Goal: Transaction & Acquisition: Purchase product/service

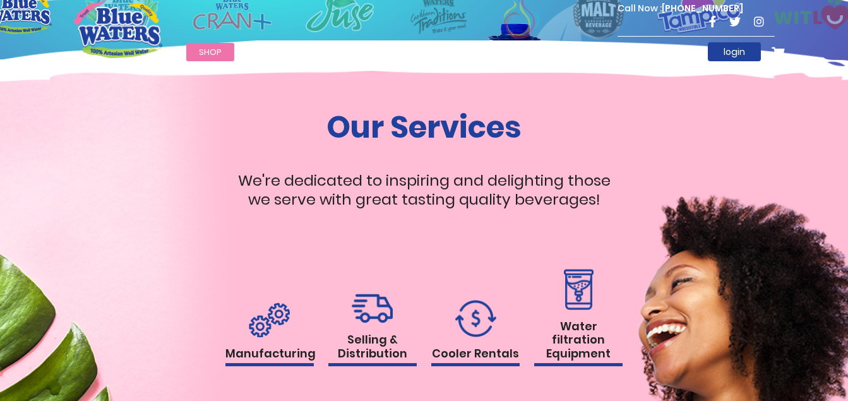
click at [214, 45] on link "Shop" at bounding box center [210, 52] width 48 height 18
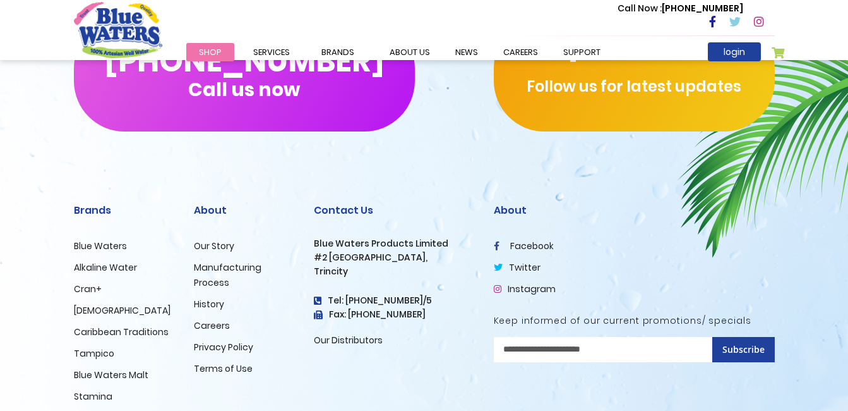
scroll to position [1263, 0]
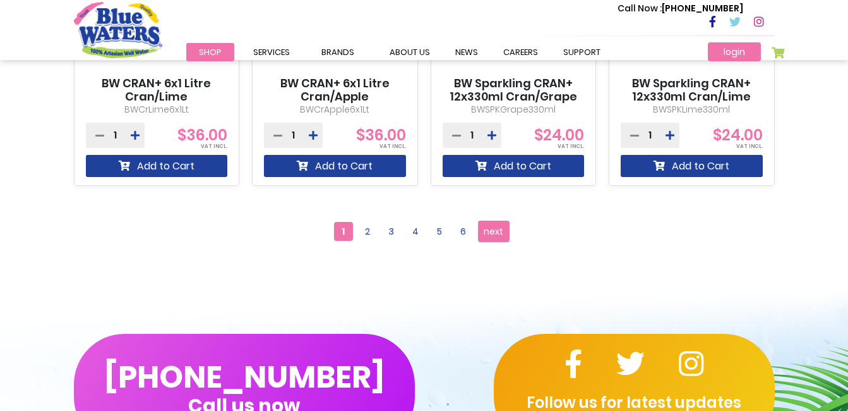
click at [748, 49] on link "login" at bounding box center [734, 51] width 53 height 19
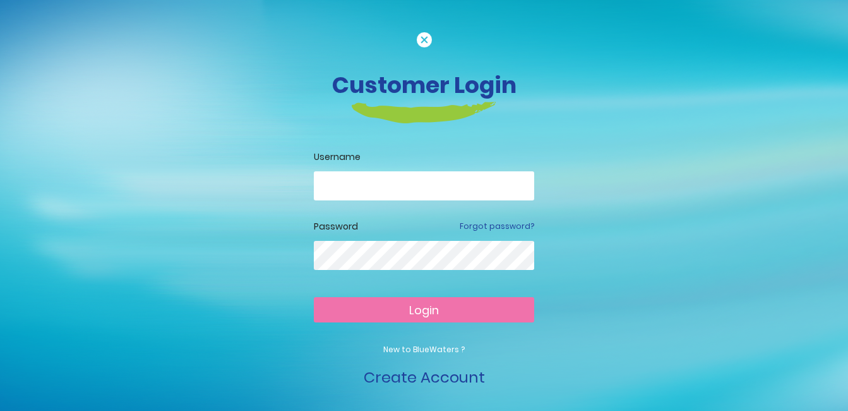
click at [377, 183] on input "email" at bounding box center [424, 185] width 220 height 29
type input "**********"
click at [430, 303] on span "Login" at bounding box center [424, 310] width 30 height 16
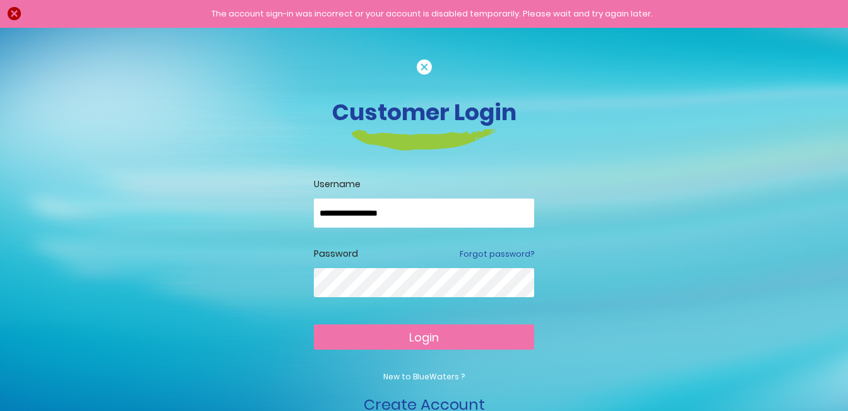
click at [28, 10] on div "The account sign-in was incorrect or your account is disabled temporarily. Plea…" at bounding box center [431, 14] width 807 height 13
click at [421, 63] on img at bounding box center [424, 66] width 15 height 15
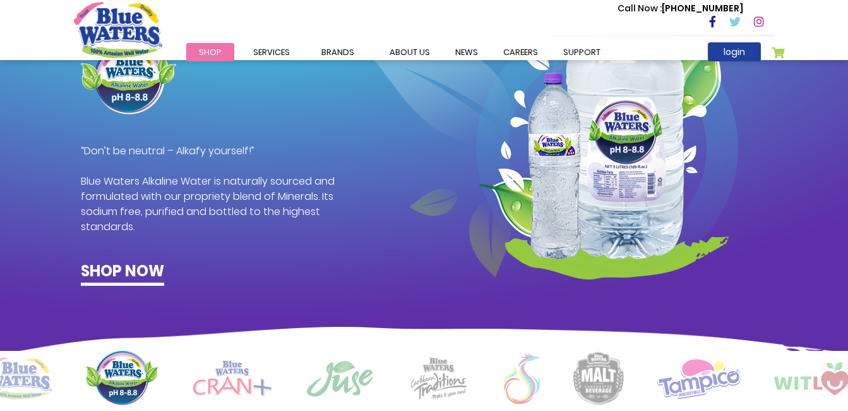
scroll to position [697, 0]
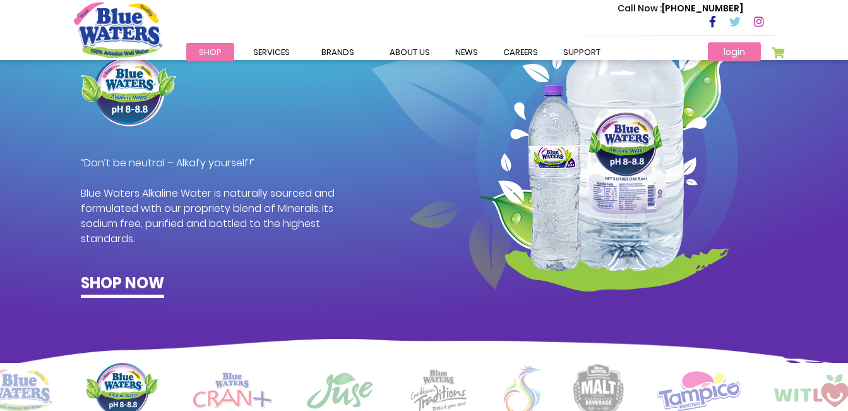
click at [733, 52] on link "login" at bounding box center [734, 51] width 53 height 19
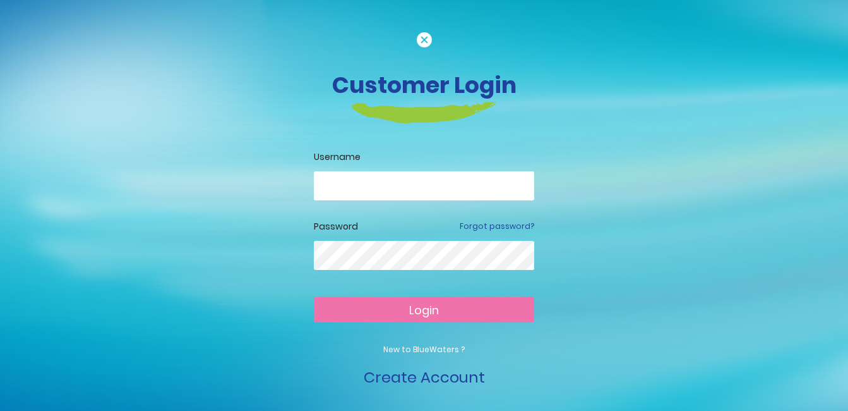
scroll to position [13, 0]
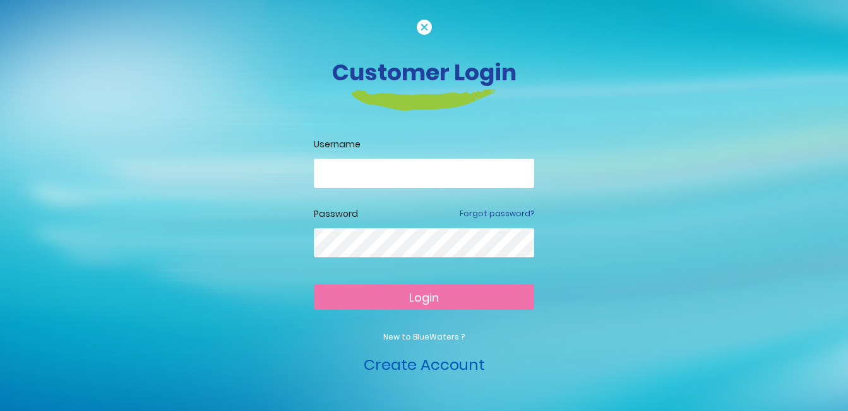
click at [445, 369] on link "Create Account" at bounding box center [424, 364] width 121 height 21
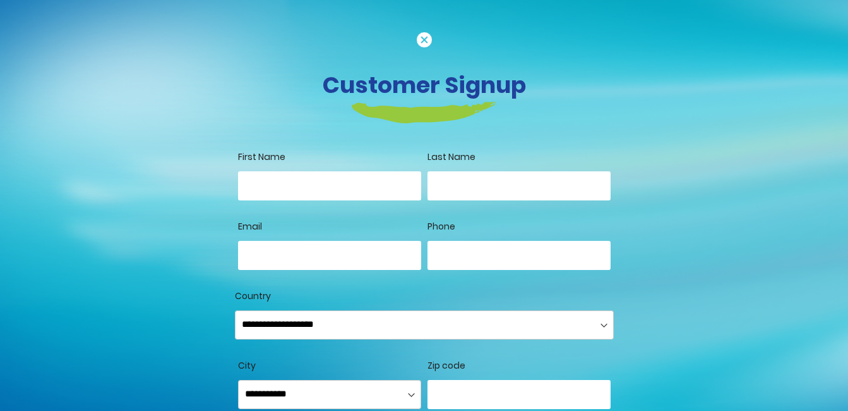
click at [260, 170] on div "First Name" at bounding box center [329, 184] width 183 height 69
click at [265, 193] on input "First Name" at bounding box center [329, 185] width 183 height 29
click at [270, 186] on input "First Name" at bounding box center [329, 185] width 183 height 29
type input "*******"
type input "******"
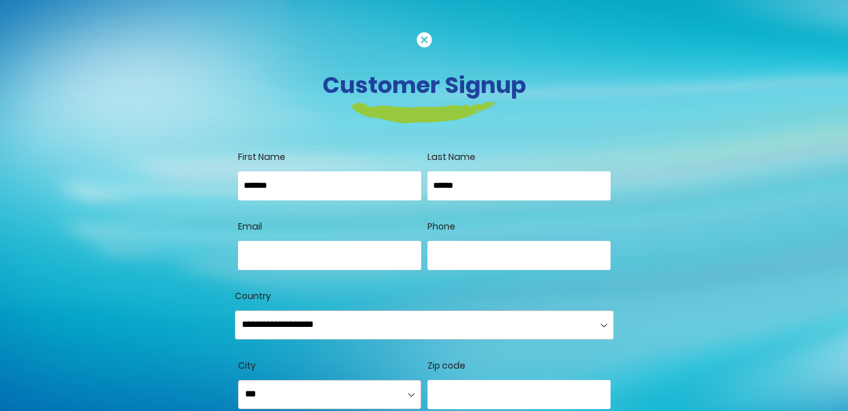
type input "**********"
select select "**********"
type input "**********"
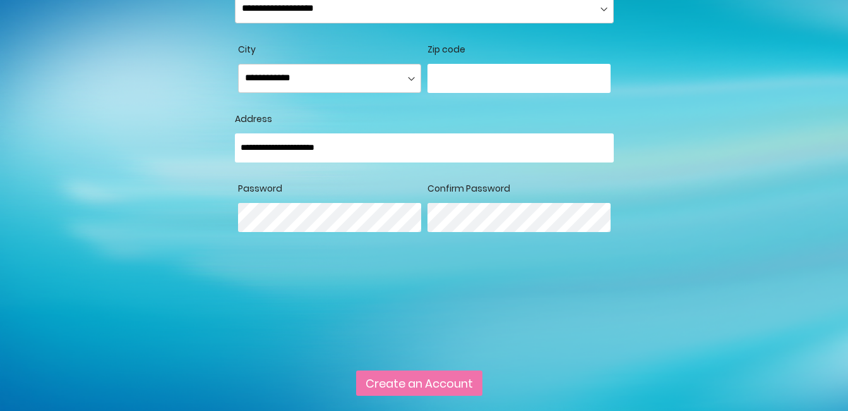
scroll to position [379, 0]
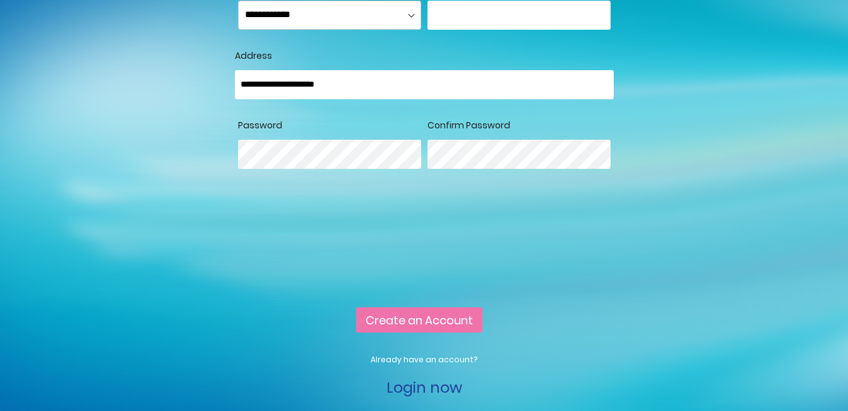
click at [412, 328] on span "Create an Account" at bounding box center [419, 320] width 107 height 16
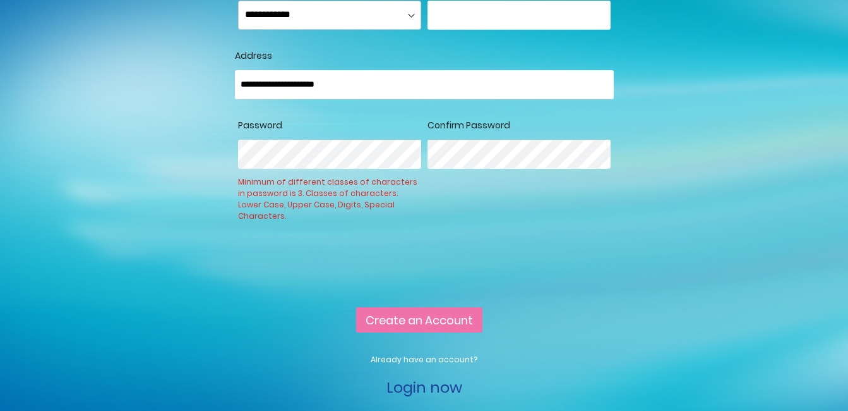
click at [104, 148] on div "Customer Signup First Name ******* Last Name ****** Allow remote shopping assis…" at bounding box center [424, 26] width 720 height 746
click at [343, 148] on fieldset "**********" at bounding box center [424, 21] width 379 height 360
click at [514, 260] on div "**********" at bounding box center [424, 250] width 379 height 49
click at [440, 328] on span "Create an Account" at bounding box center [419, 320] width 107 height 16
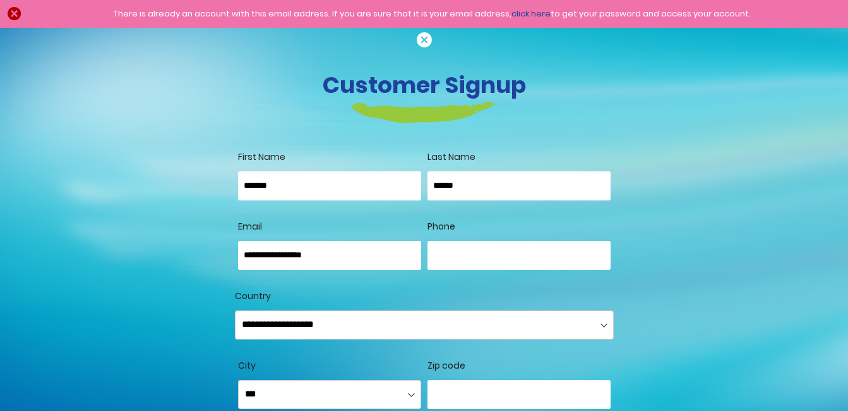
click at [534, 10] on link "click here" at bounding box center [531, 14] width 39 height 12
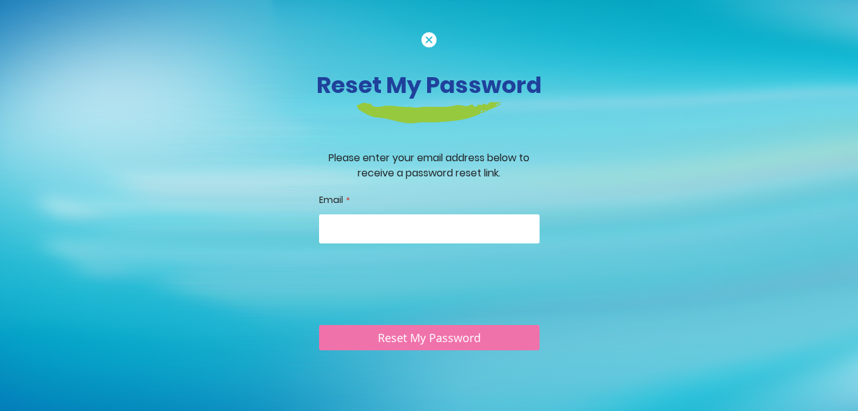
click at [361, 230] on input "Email" at bounding box center [429, 228] width 220 height 29
type input "**********"
click at [428, 37] on img at bounding box center [428, 39] width 15 height 15
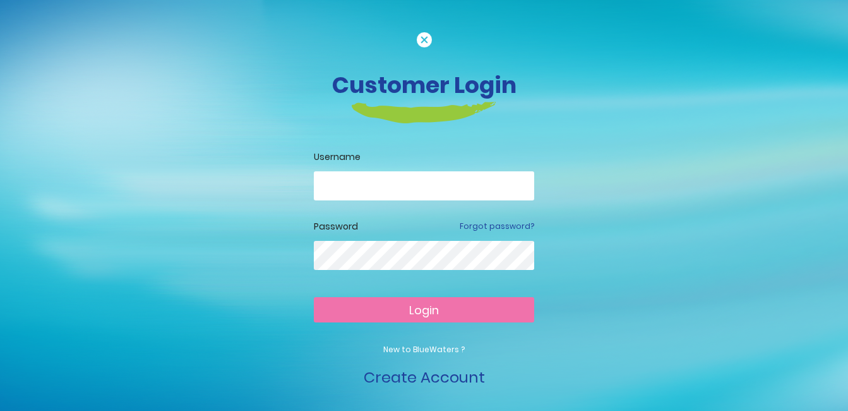
scroll to position [13, 0]
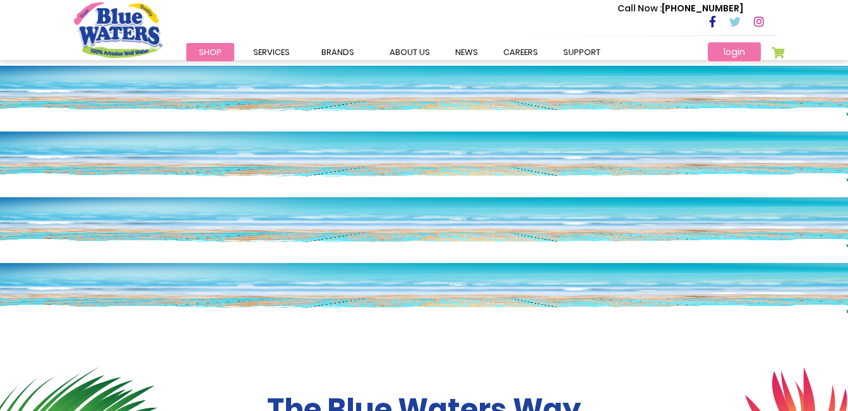
scroll to position [697, 0]
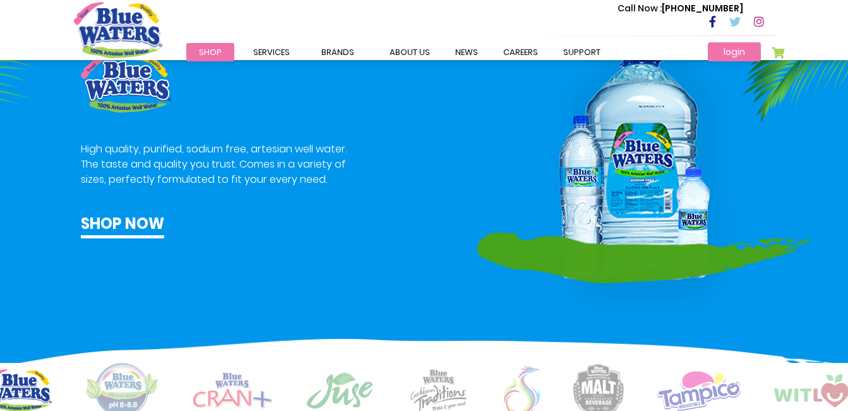
click at [734, 53] on link "login" at bounding box center [734, 51] width 53 height 19
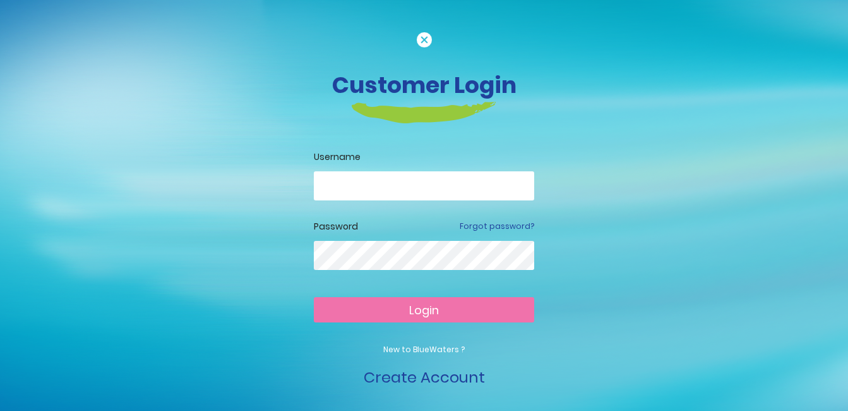
click at [368, 183] on input "email" at bounding box center [424, 185] width 220 height 29
type input "**********"
click at [353, 272] on div at bounding box center [424, 265] width 220 height 49
click at [415, 308] on span "Login" at bounding box center [424, 310] width 30 height 16
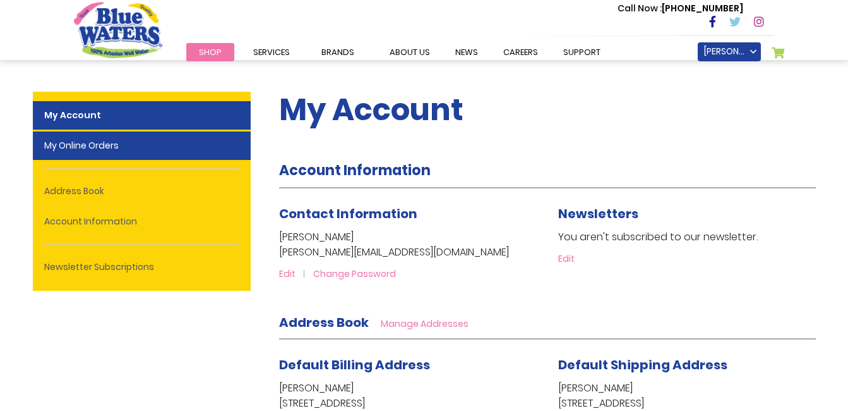
click at [69, 149] on link "My Online Orders" at bounding box center [142, 145] width 218 height 28
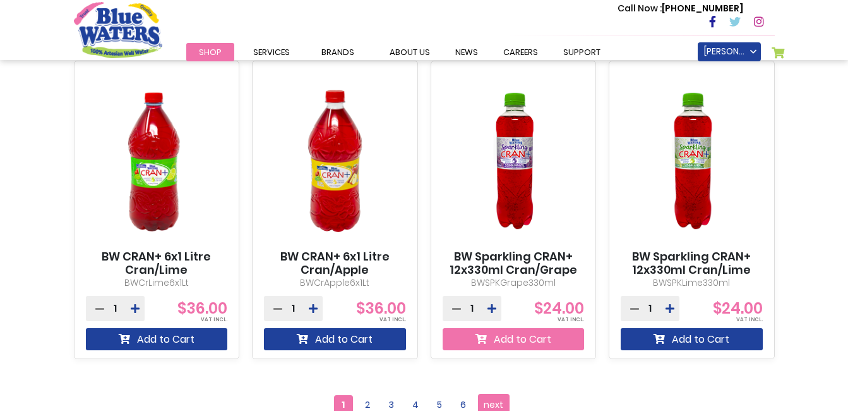
scroll to position [1200, 0]
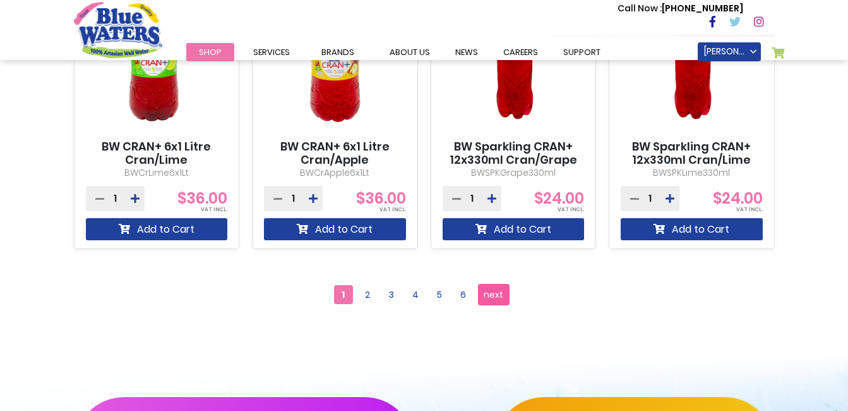
click at [498, 290] on span "next" at bounding box center [494, 294] width 20 height 19
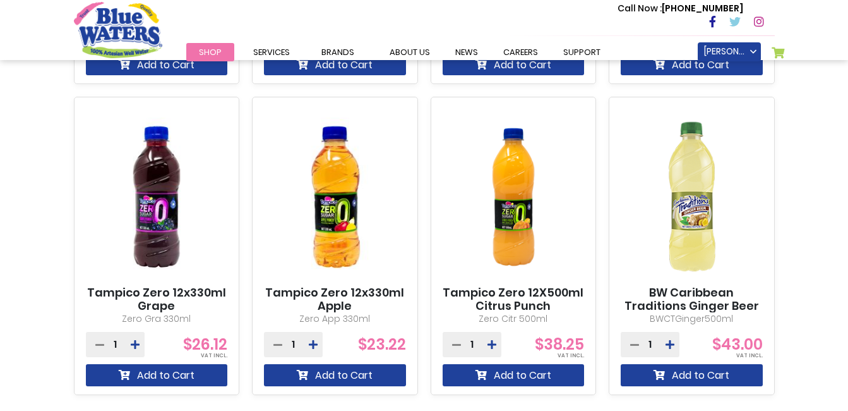
scroll to position [1263, 0]
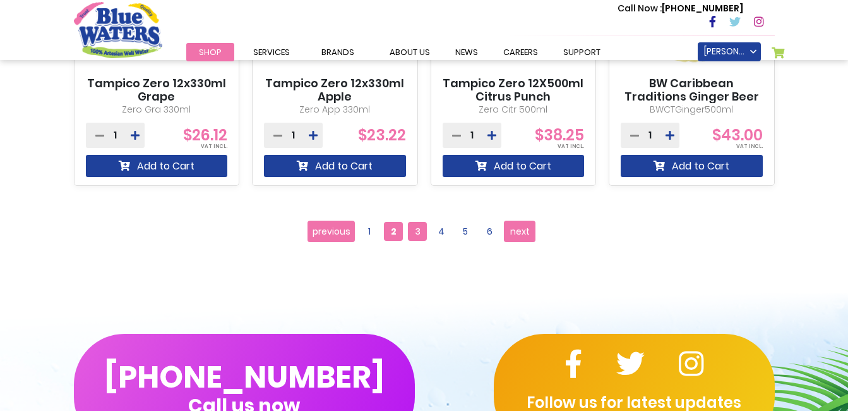
click at [416, 234] on span "3" at bounding box center [417, 231] width 19 height 19
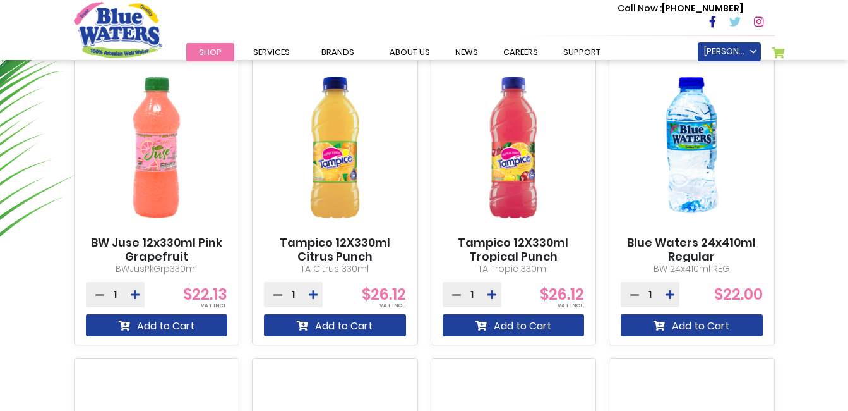
scroll to position [821, 0]
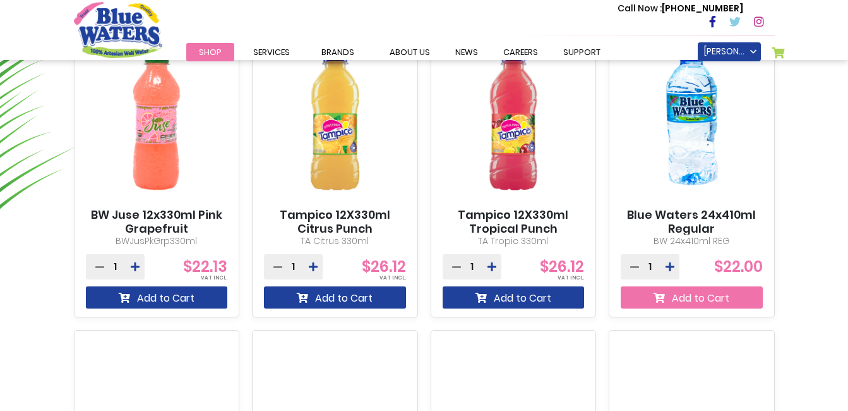
click at [711, 296] on button "Add to Cart" at bounding box center [692, 297] width 142 height 22
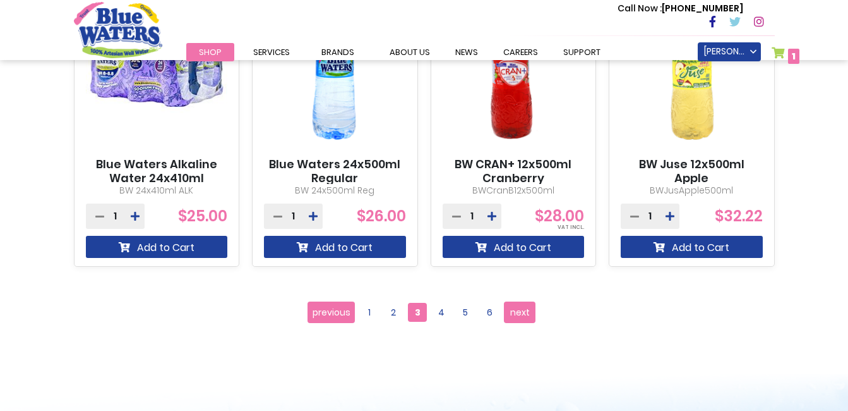
scroll to position [1297, 0]
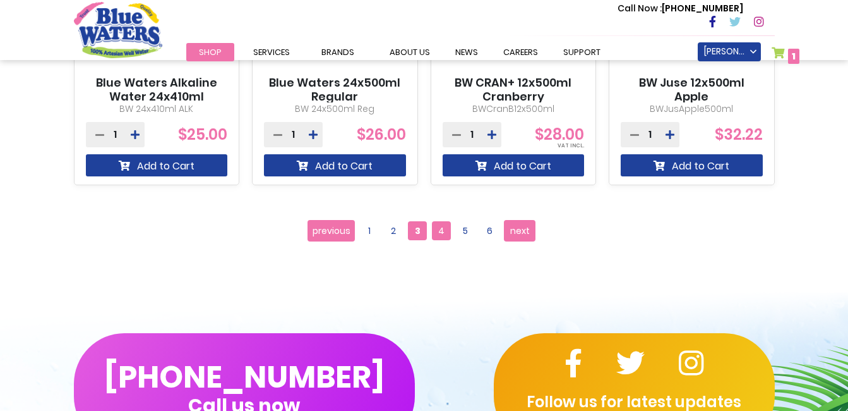
click at [438, 226] on span "4" at bounding box center [441, 230] width 19 height 19
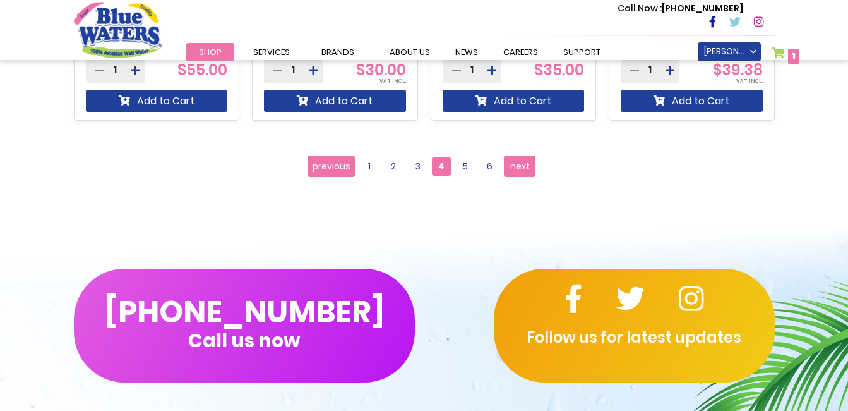
scroll to position [1327, 0]
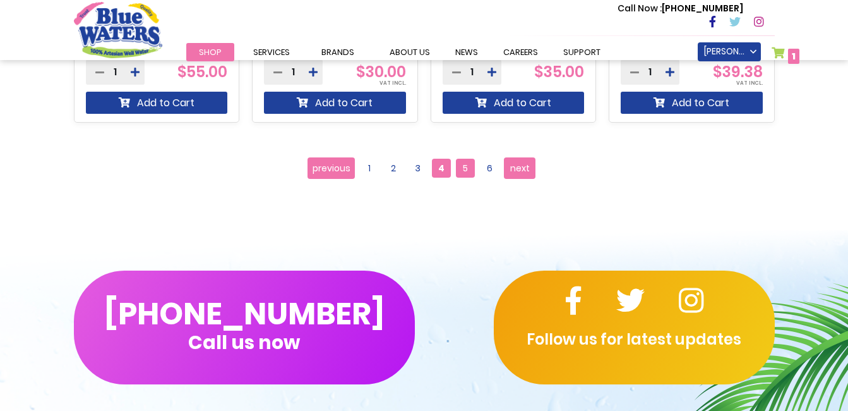
click at [474, 170] on span "5" at bounding box center [465, 168] width 19 height 19
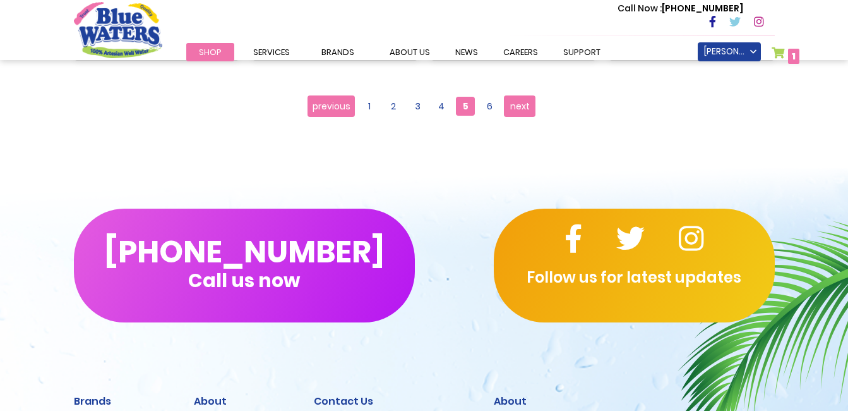
scroll to position [1390, 0]
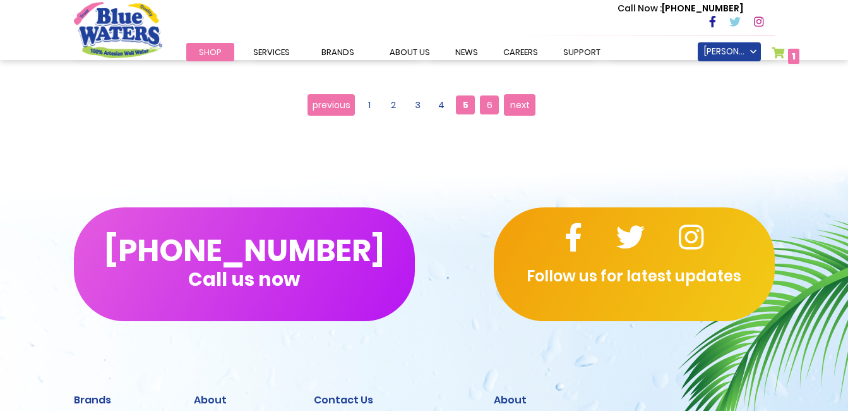
click at [487, 105] on span "6" at bounding box center [489, 104] width 19 height 19
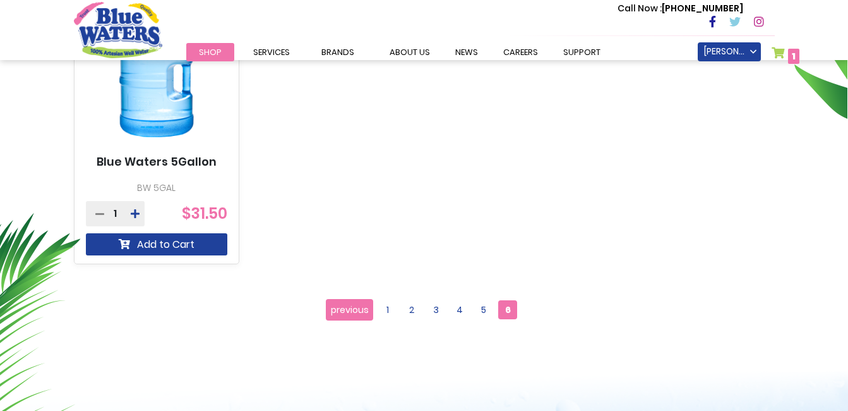
scroll to position [569, 0]
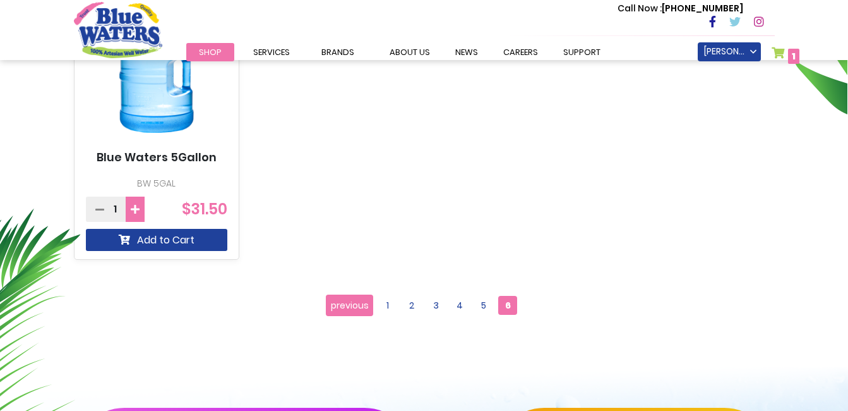
click at [137, 209] on icon at bounding box center [135, 209] width 9 height 10
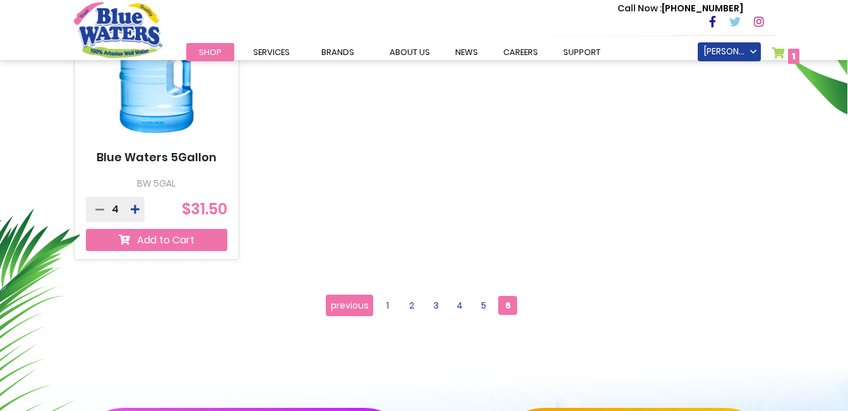
click at [189, 236] on button "Add to Cart" at bounding box center [157, 240] width 142 height 22
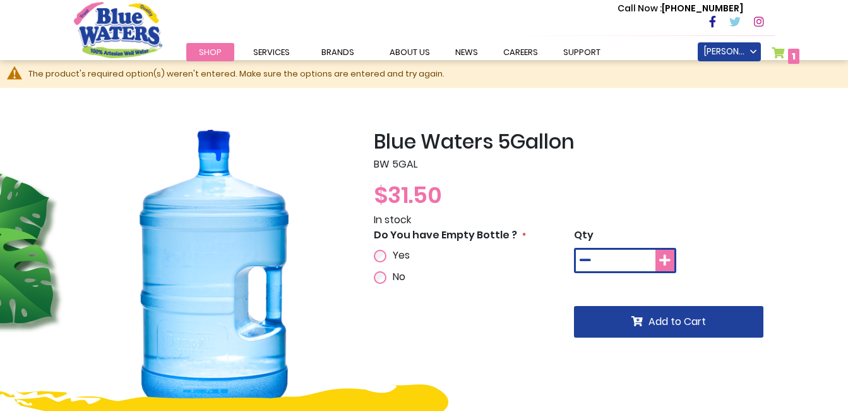
click at [666, 263] on icon at bounding box center [664, 260] width 11 height 13
type input "*"
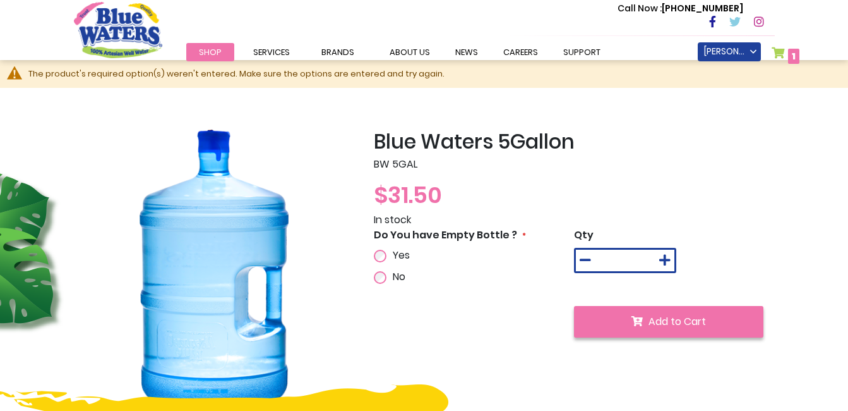
click at [679, 320] on span "Add to Cart" at bounding box center [677, 321] width 57 height 15
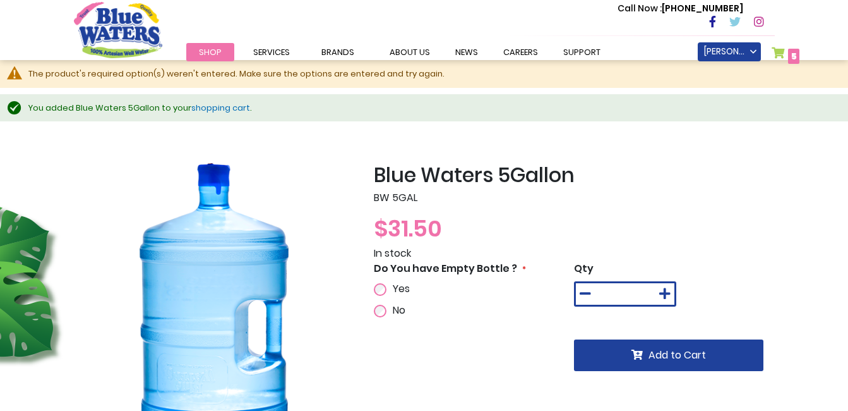
click at [778, 52] on link "My Cart 5 5 items" at bounding box center [786, 56] width 28 height 18
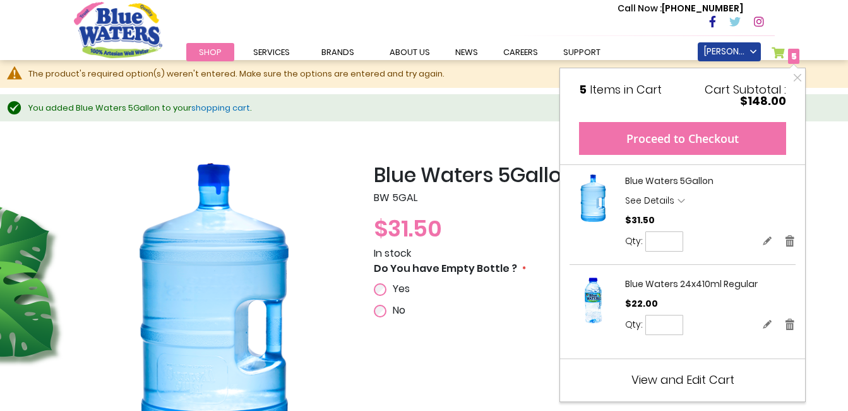
click at [666, 143] on button "Proceed to Checkout" at bounding box center [682, 138] width 207 height 33
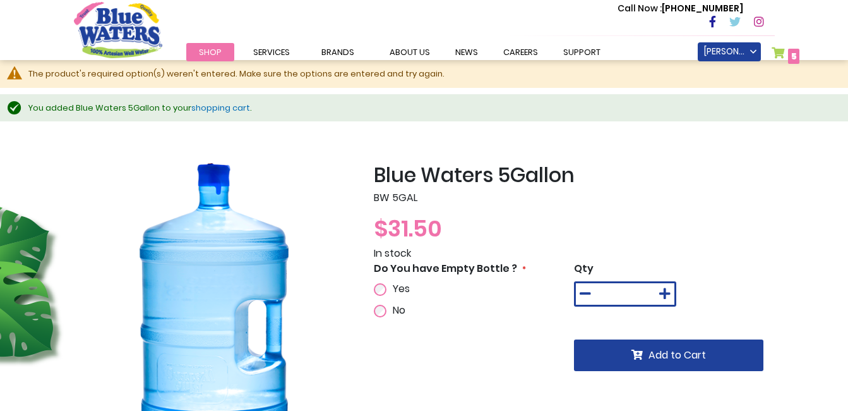
scroll to position [275, 0]
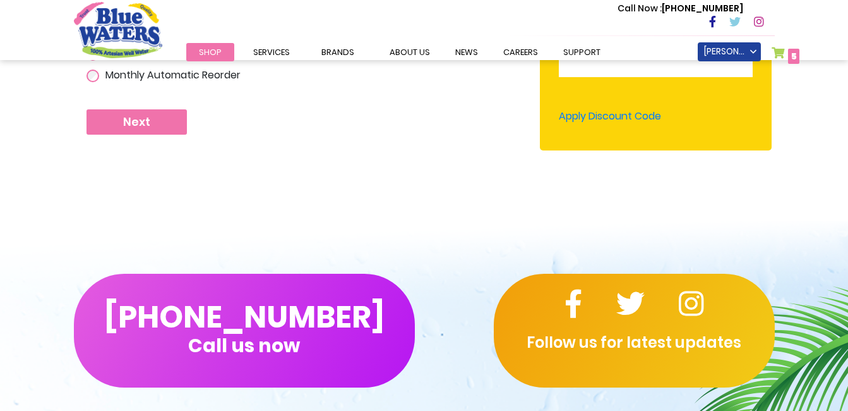
scroll to position [442, 0]
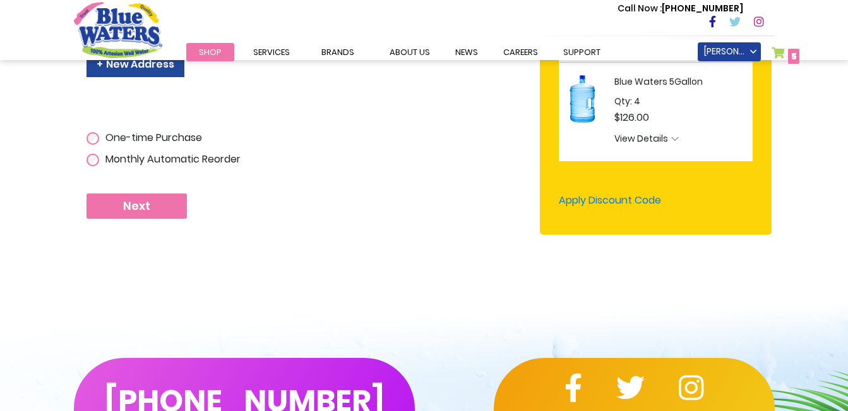
click at [136, 202] on span "Next" at bounding box center [136, 206] width 27 height 14
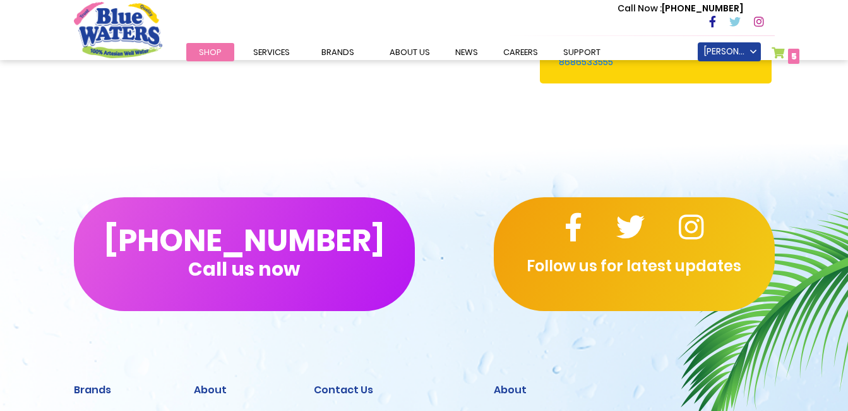
scroll to position [624, 0]
